Goal: Information Seeking & Learning: Learn about a topic

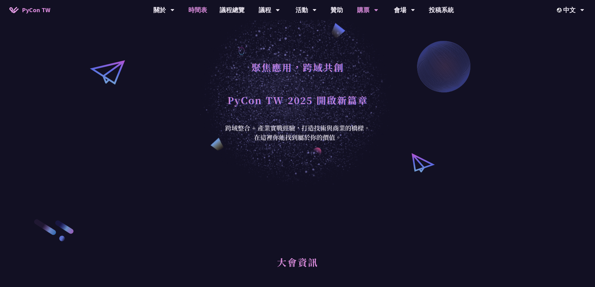
click at [203, 8] on link "時間表" at bounding box center [197, 10] width 31 height 20
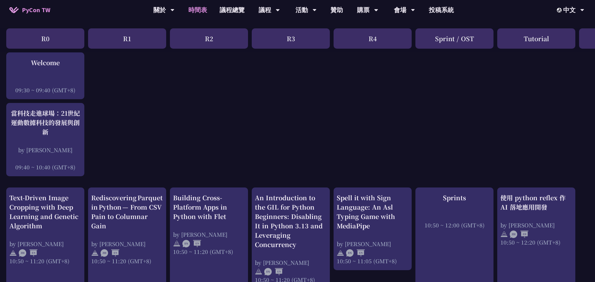
scroll to position [125, 0]
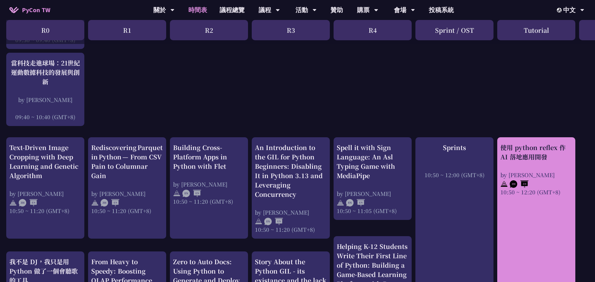
click at [540, 165] on div "使用 python reflex 作 AI 落地應用開發 by [PERSON_NAME] 10:50 ~ 12:20 (GMT+8)" at bounding box center [536, 169] width 72 height 53
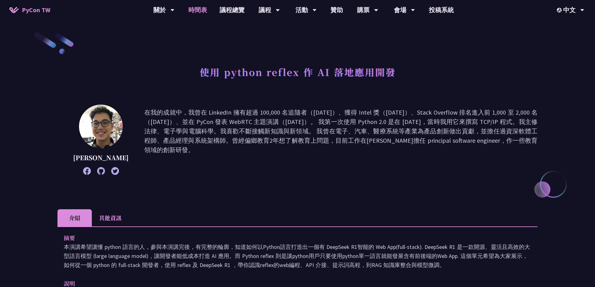
click at [195, 11] on link "時間表" at bounding box center [197, 10] width 31 height 20
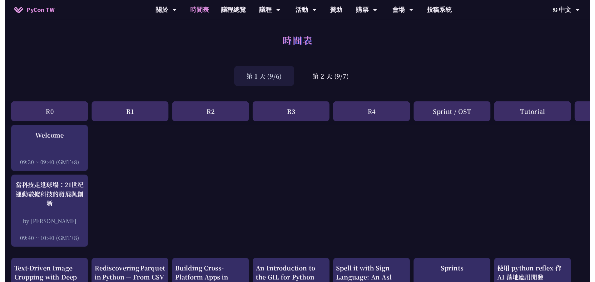
scroll to position [125, 0]
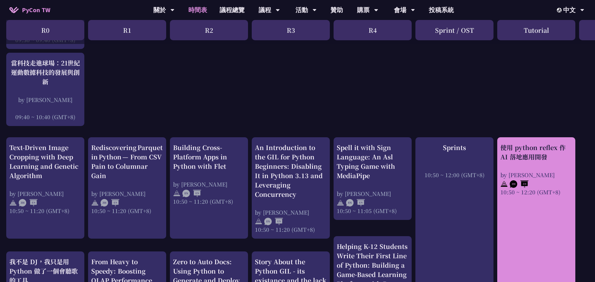
click at [544, 166] on div "使用 python reflex 作 AI 落地應用開發 by [PERSON_NAME] 10:50 ~ 12:20 (GMT+8)" at bounding box center [536, 169] width 72 height 53
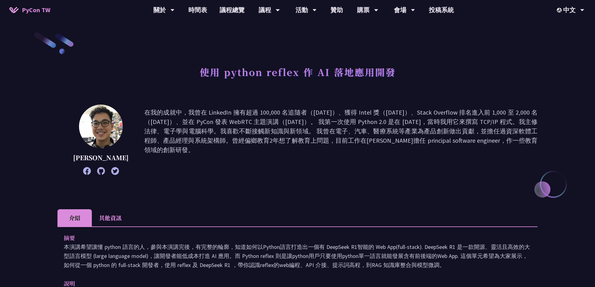
click at [116, 217] on li "其他資訊" at bounding box center [110, 217] width 37 height 17
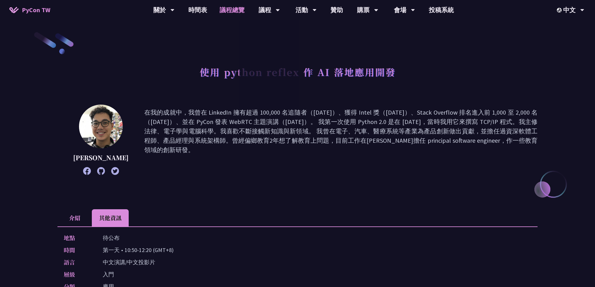
click at [223, 10] on link "議程總覽" at bounding box center [231, 10] width 37 height 20
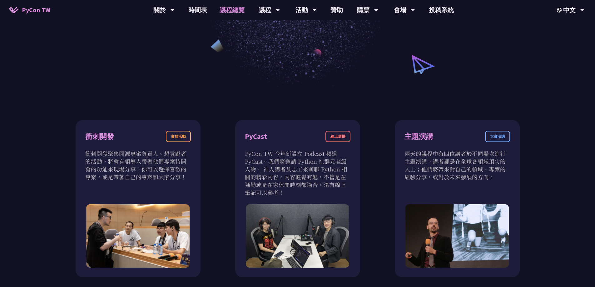
scroll to position [156, 0]
